Goal: Information Seeking & Learning: Learn about a topic

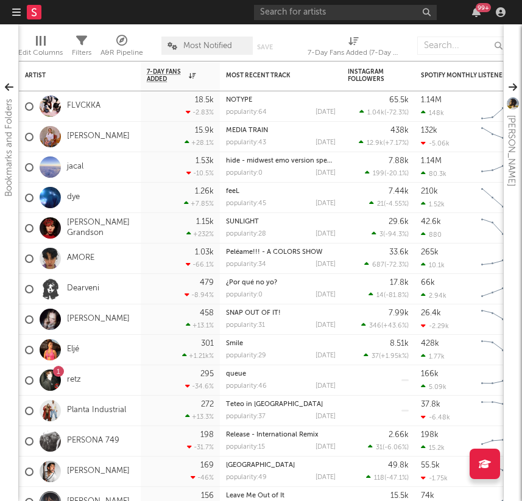
click at [366, 20] on div "99 +" at bounding box center [382, 12] width 256 height 24
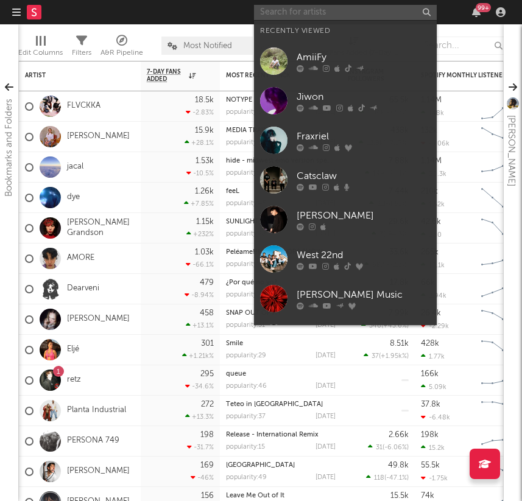
click at [366, 15] on input "text" at bounding box center [345, 12] width 183 height 15
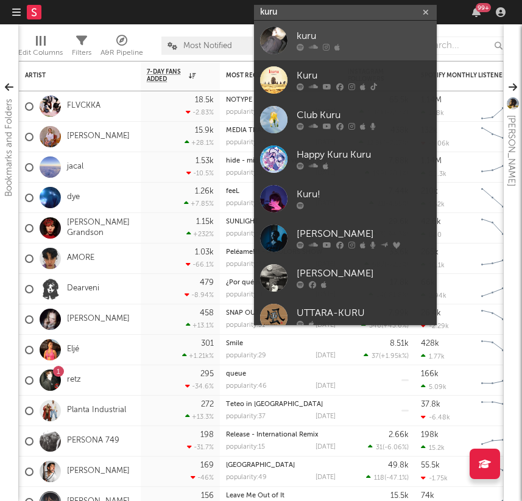
type input "kuru"
click at [374, 50] on div at bounding box center [364, 47] width 134 height 7
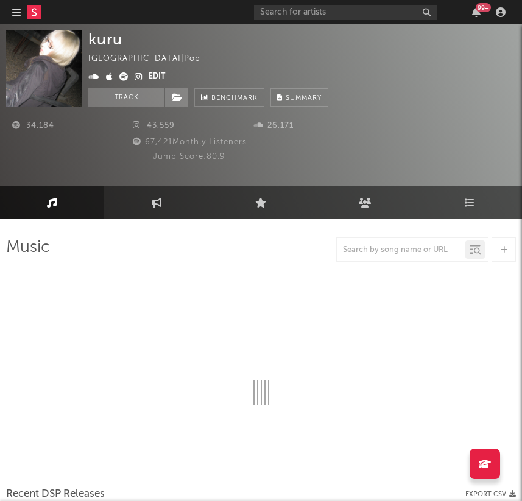
select select "6m"
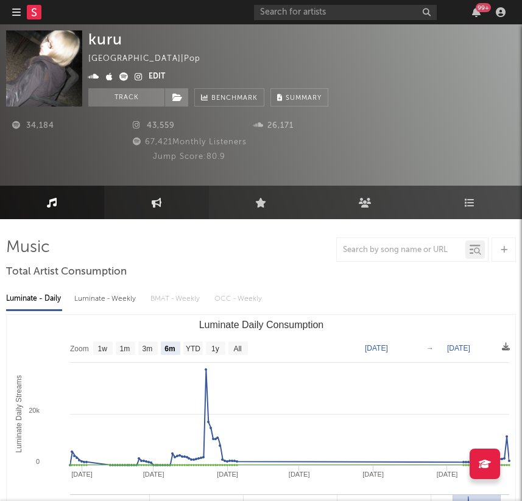
click at [154, 203] on icon at bounding box center [157, 203] width 10 height 10
select select "1w"
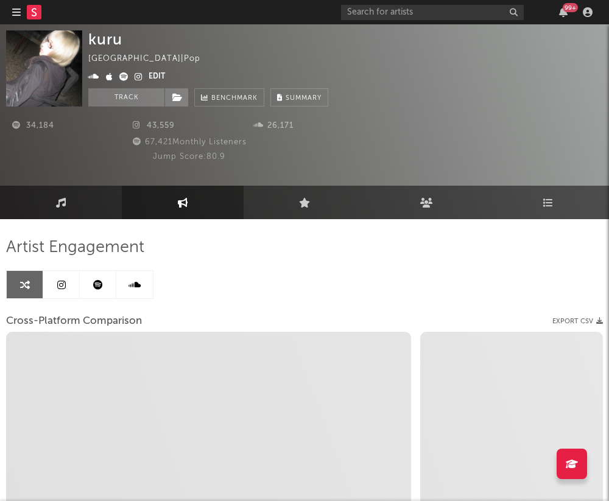
select select "1w"
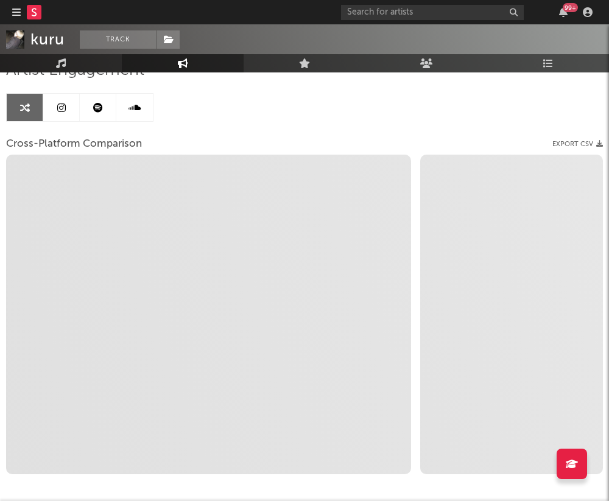
scroll to position [176, 0]
select select "1m"
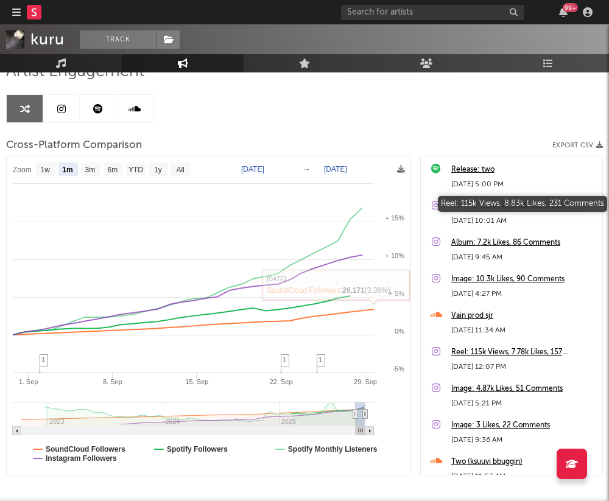
click at [488, 208] on div "Reel: 115k Views, 8.83k Likes, 231 Comments" at bounding box center [523, 206] width 145 height 15
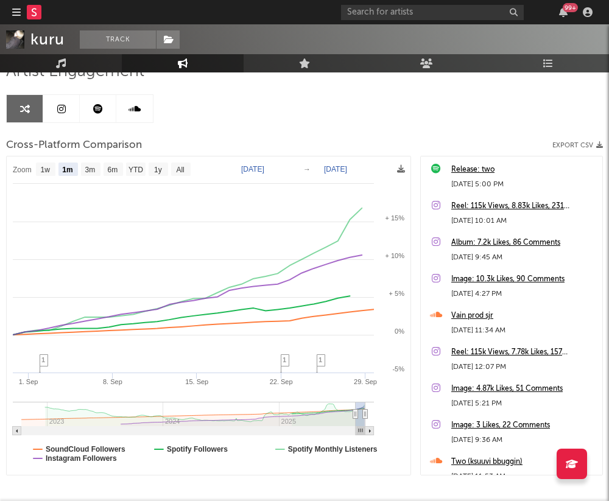
click at [501, 246] on div "Album: 7.2k Likes, 86 Comments" at bounding box center [523, 243] width 145 height 15
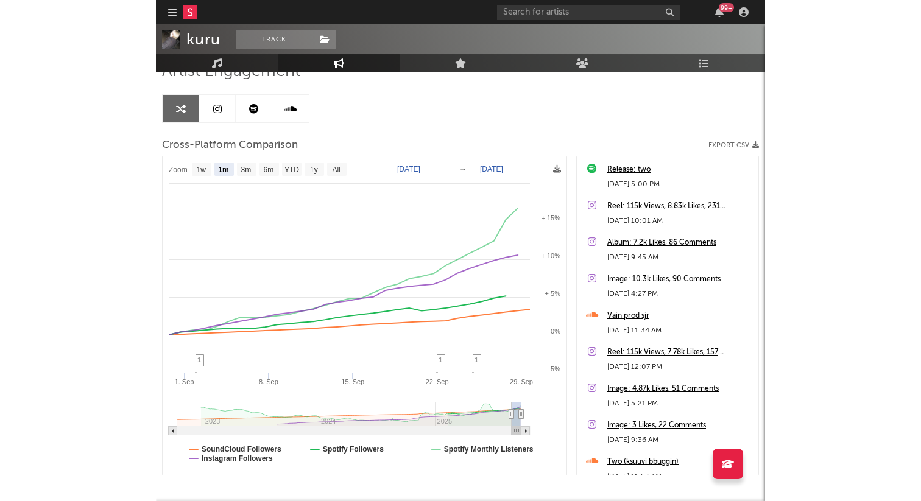
scroll to position [103, 0]
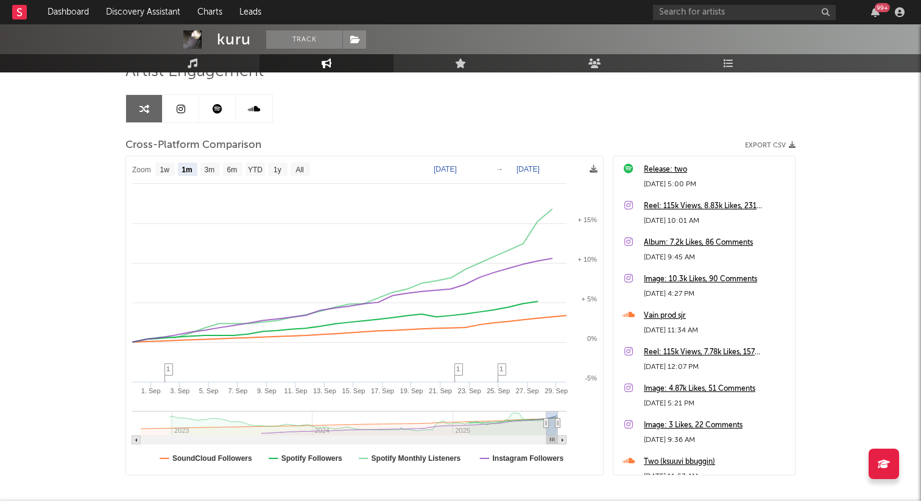
select select "1m"
